Goal: Check status: Check status

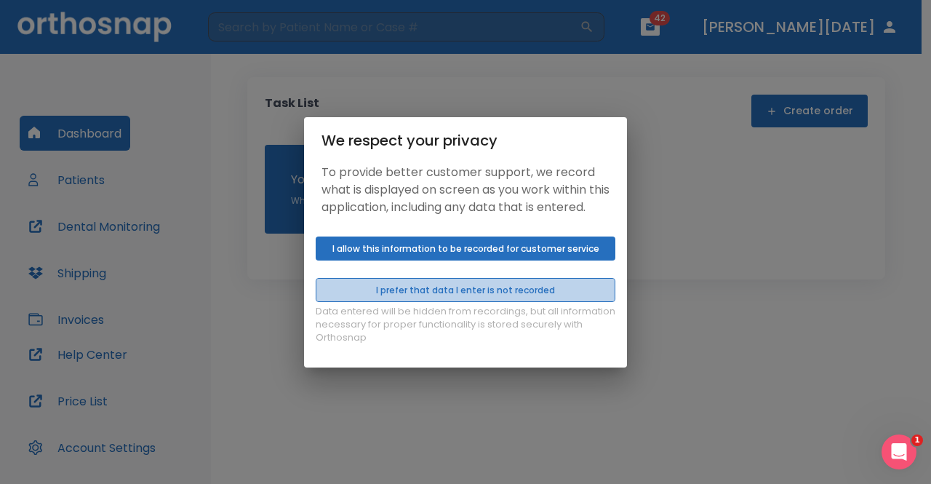
click at [486, 298] on button "I prefer that data I enter is not recorded" at bounding box center [466, 290] width 300 height 24
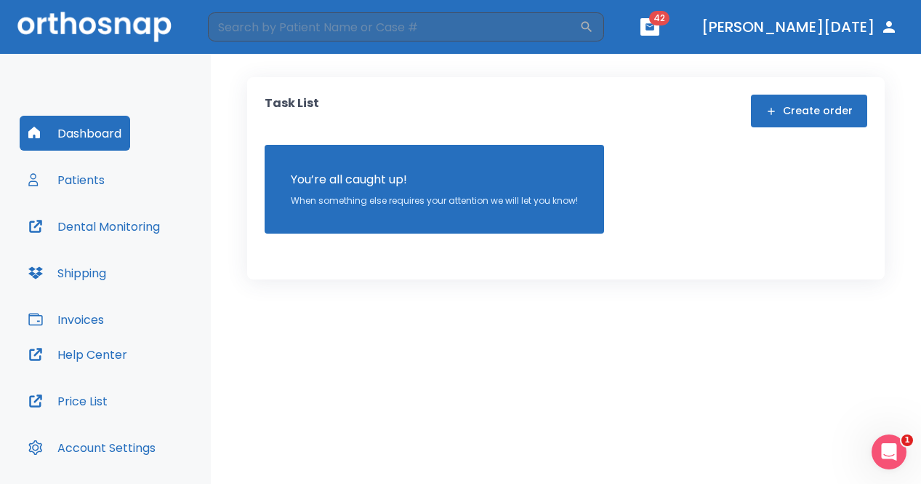
click at [141, 232] on button "Dental Monitoring" at bounding box center [94, 226] width 149 height 35
drag, startPoint x: 77, startPoint y: 152, endPoint x: 76, endPoint y: 164, distance: 12.4
click at [77, 158] on div "Dashboard Patients Dental Monitoring Shipping Invoices" at bounding box center [106, 226] width 172 height 221
click at [75, 167] on button "Patients" at bounding box center [67, 179] width 94 height 35
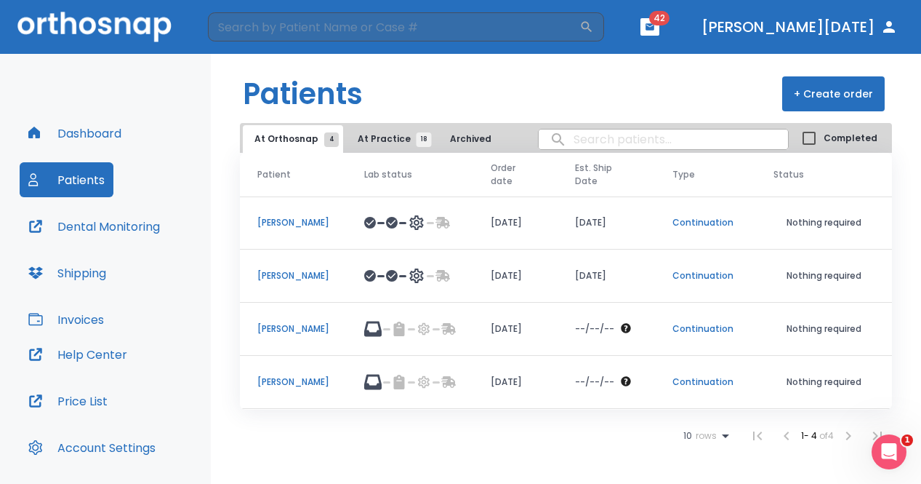
click at [382, 148] on button "At Practice 18" at bounding box center [390, 139] width 89 height 28
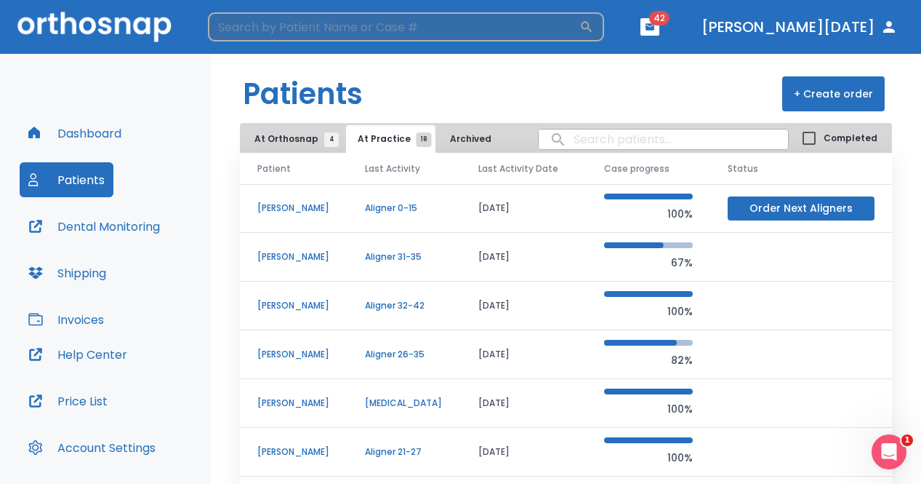
click at [284, 19] on input "search" at bounding box center [394, 26] width 372 height 29
type input "pen"
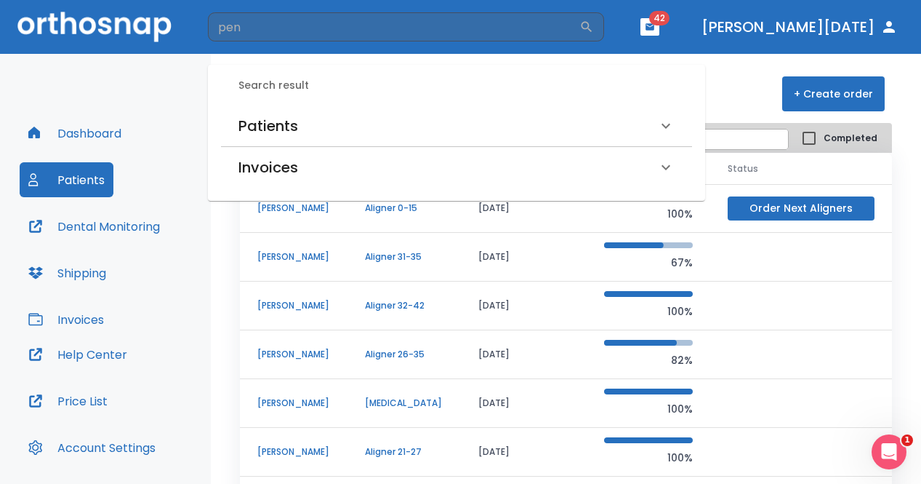
drag, startPoint x: 267, startPoint y: 108, endPoint x: 273, endPoint y: 122, distance: 15.7
click at [273, 116] on div "Patients" at bounding box center [456, 125] width 471 height 41
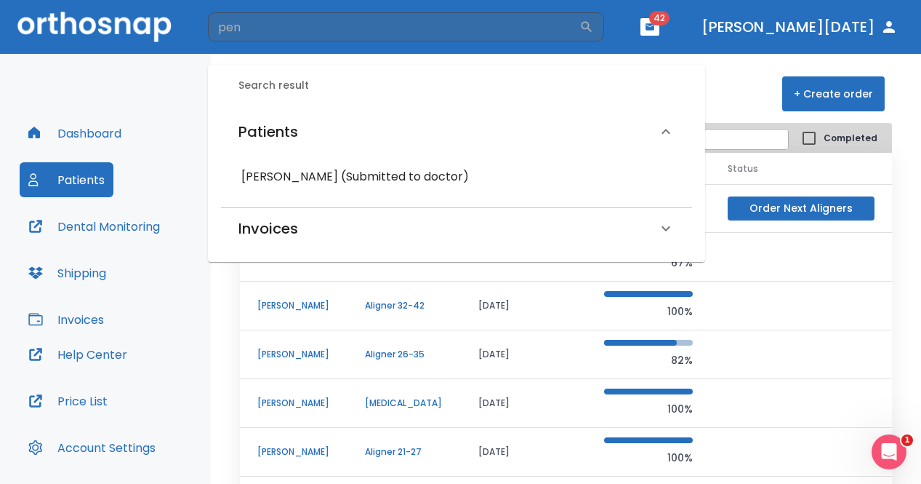
click at [273, 126] on h6 "Patients" at bounding box center [268, 131] width 60 height 23
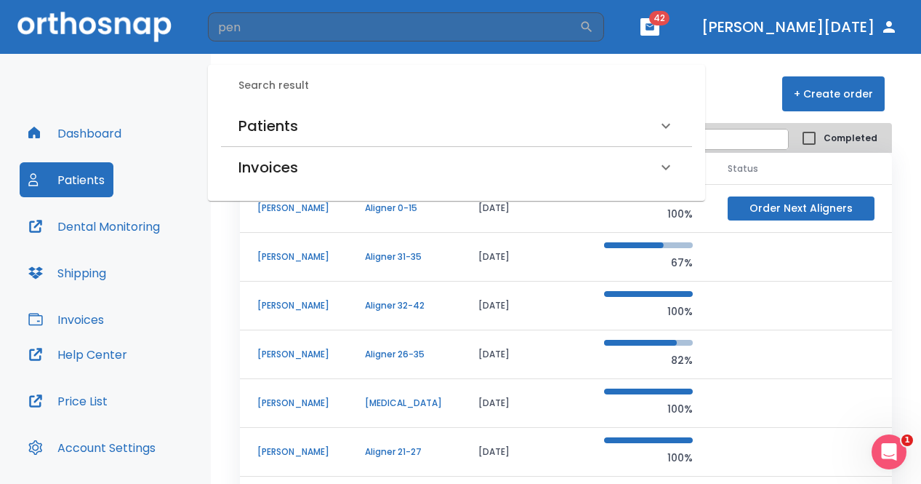
click at [275, 120] on h6 "Patients" at bounding box center [268, 125] width 60 height 23
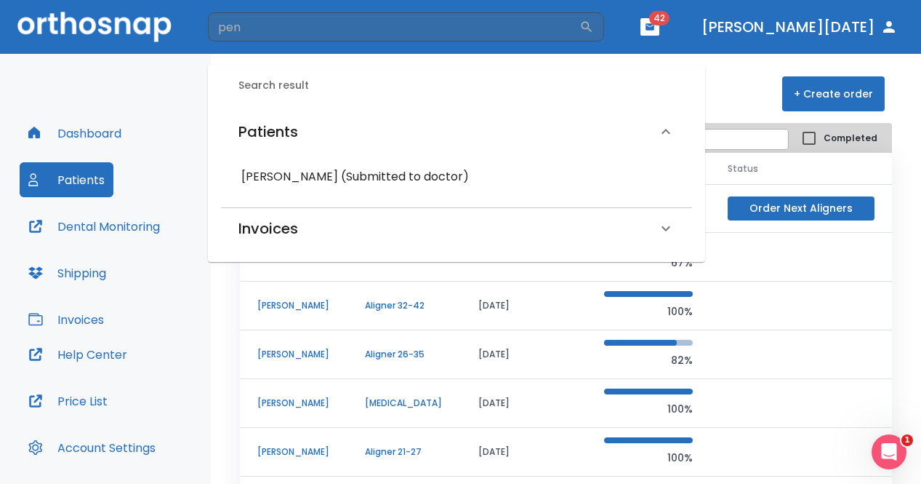
click at [285, 174] on h6 "[PERSON_NAME] (Submitted to doctor)" at bounding box center [456, 177] width 430 height 20
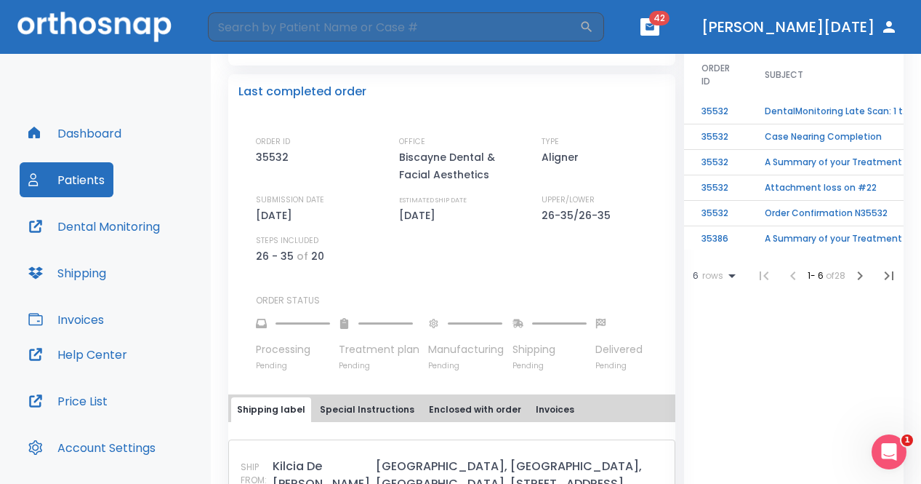
scroll to position [198, 0]
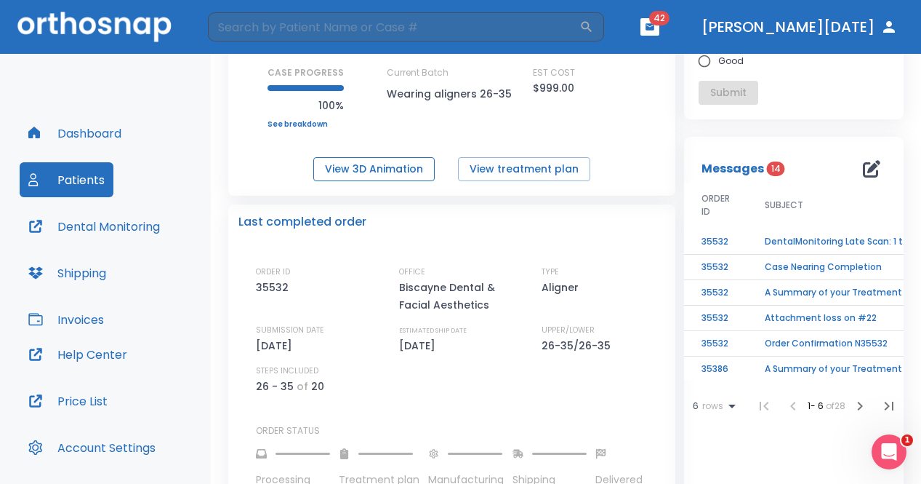
click at [405, 170] on button "View 3D Animation" at bounding box center [373, 169] width 121 height 24
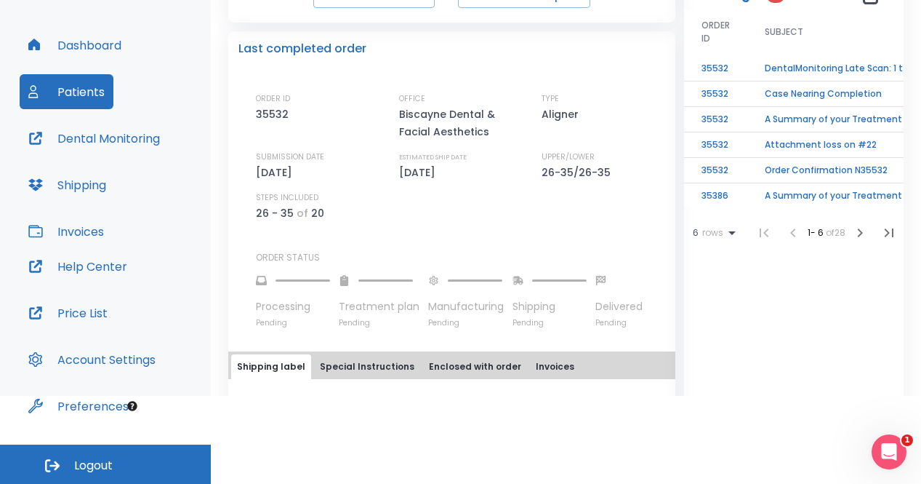
scroll to position [271, 0]
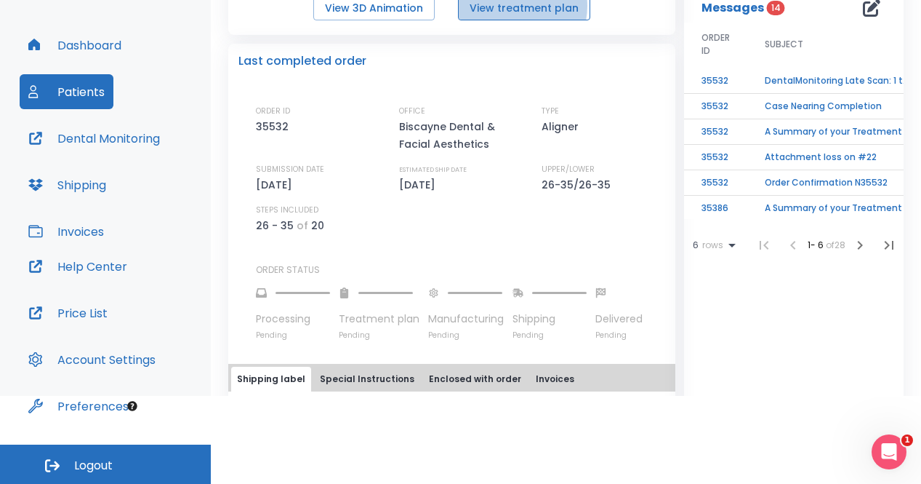
click at [506, 6] on button "View treatment plan" at bounding box center [524, 8] width 132 height 24
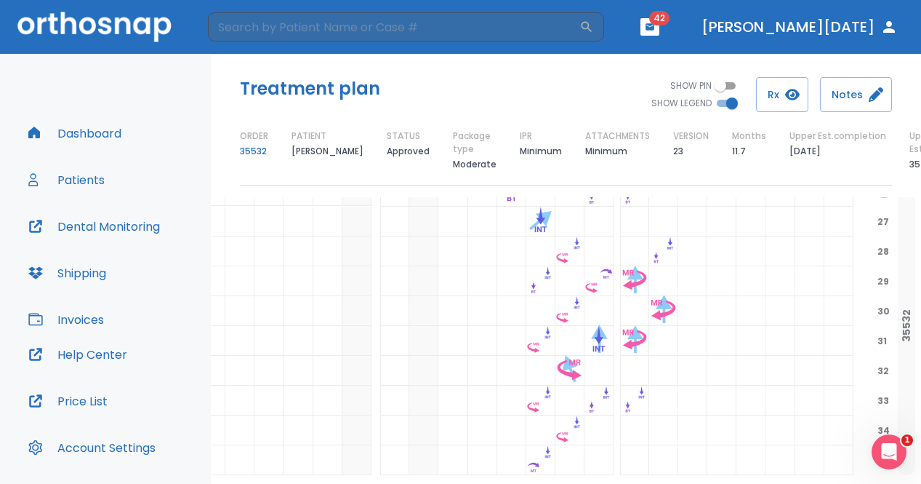
scroll to position [1018, 390]
